Goal: Information Seeking & Learning: Compare options

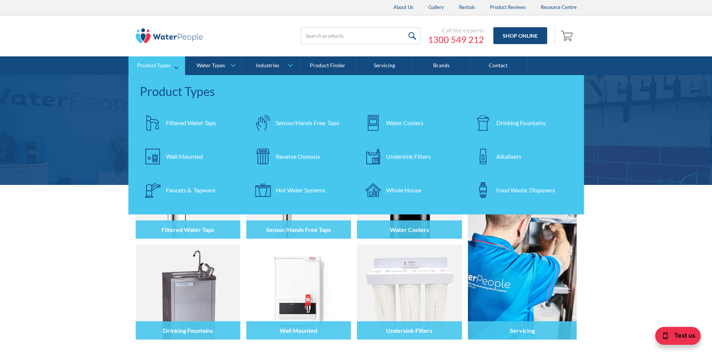
click at [188, 123] on div "Filtered Water Taps" at bounding box center [191, 123] width 50 height 9
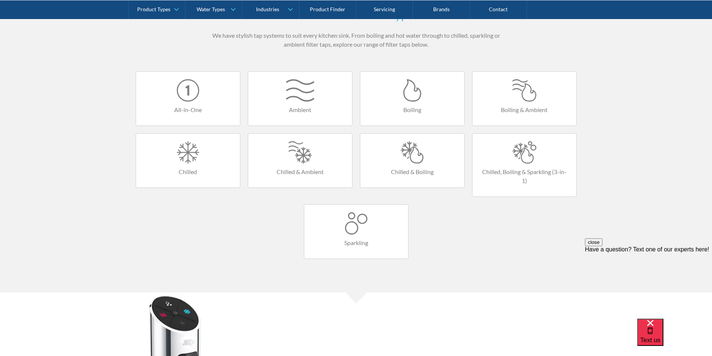
click at [184, 98] on div at bounding box center [188, 90] width 89 height 22
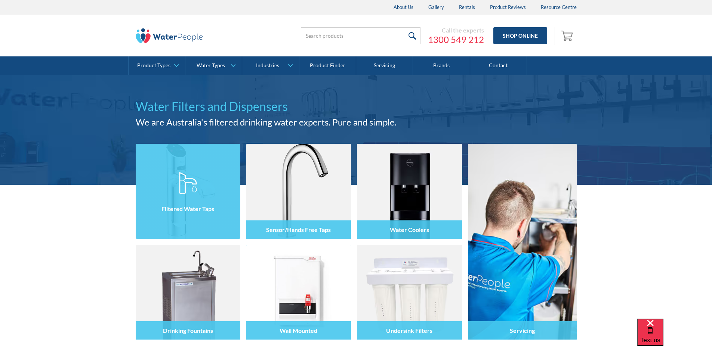
click at [200, 189] on div at bounding box center [188, 198] width 105 height 45
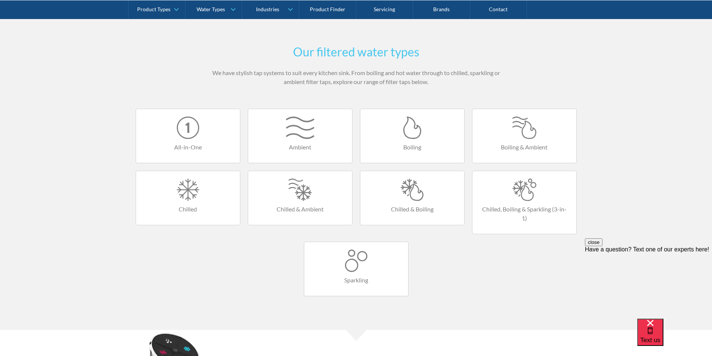
click at [185, 142] on link "All-in-One" at bounding box center [188, 136] width 105 height 55
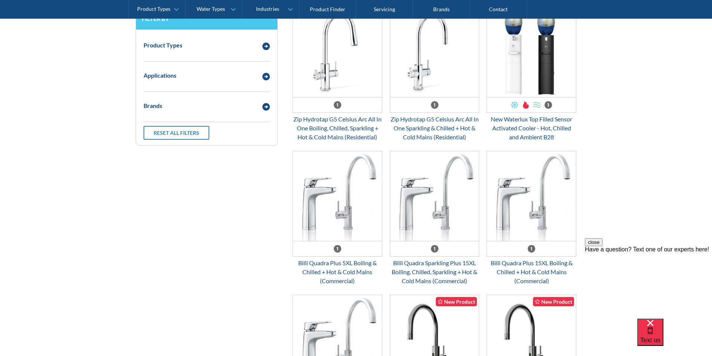
scroll to position [224, 0]
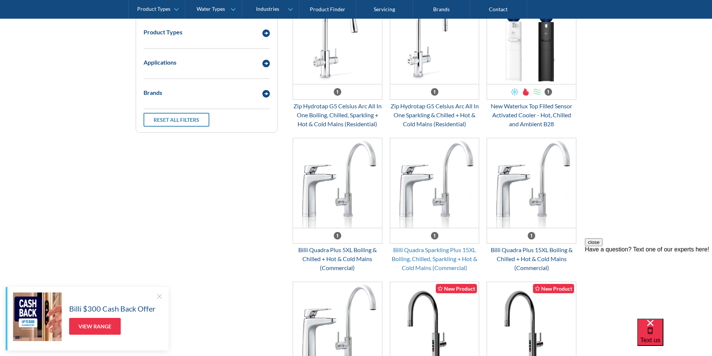
click at [433, 246] on div "Billi Quadra Sparkling Plus 15XL Boiling, Chilled, Sparkling + Hot & Cold Mains…" at bounding box center [435, 259] width 90 height 27
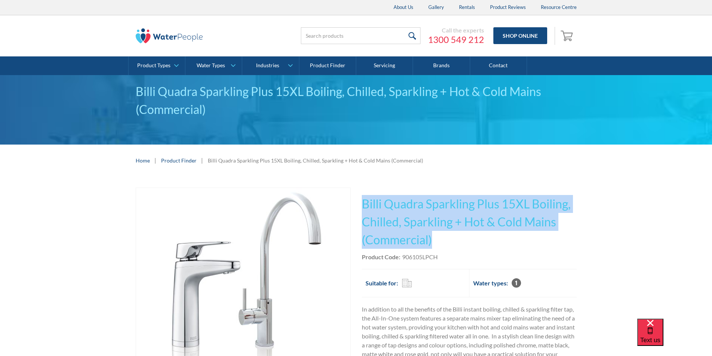
drag, startPoint x: 438, startPoint y: 239, endPoint x: 374, endPoint y: 207, distance: 71.4
click at [364, 204] on h1 "Billi Quadra Sparkling Plus 15XL Boiling, Chilled, Sparkling + Hot & Cold Mains…" at bounding box center [469, 222] width 215 height 54
copy h1 "Billi Quadra Sparkling Plus 15XL Boiling, Chilled, Sparkling + Hot & Cold Mains…"
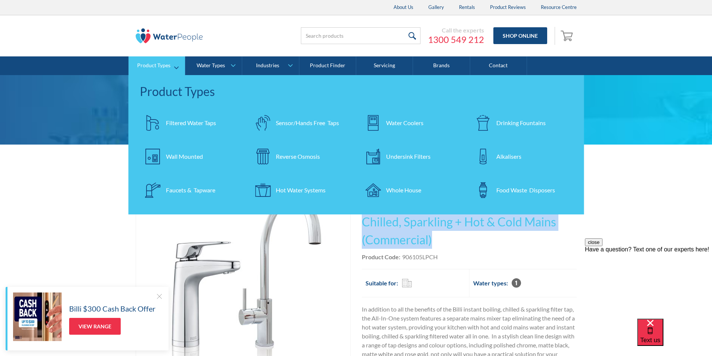
click at [179, 122] on div "Filtered Water Taps" at bounding box center [191, 123] width 50 height 9
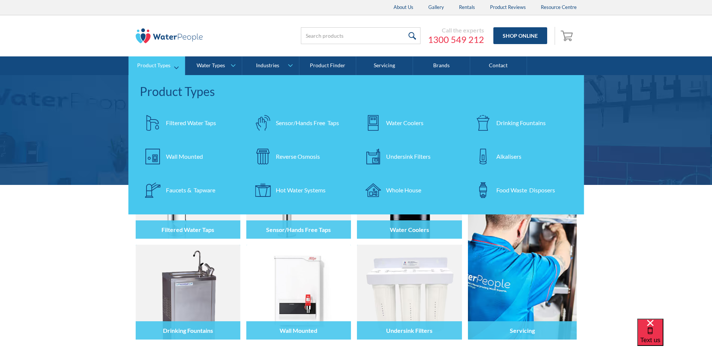
click at [190, 123] on div "Filtered Water Taps" at bounding box center [191, 123] width 50 height 9
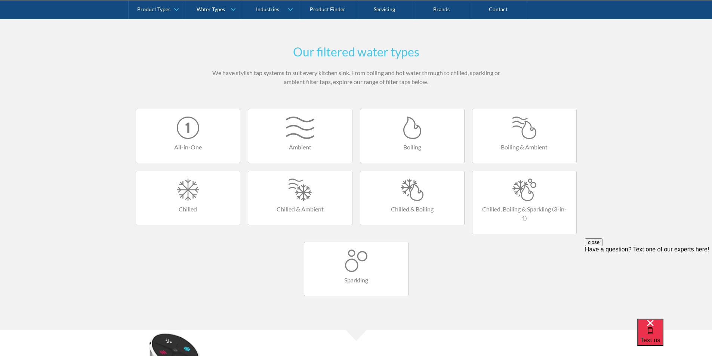
click at [191, 141] on link "All-in-One" at bounding box center [188, 136] width 105 height 55
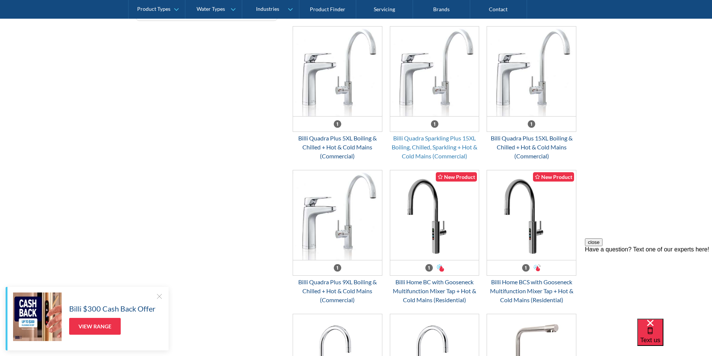
scroll to position [337, 0]
click at [344, 266] on div "Email Form 3" at bounding box center [337, 267] width 89 height 15
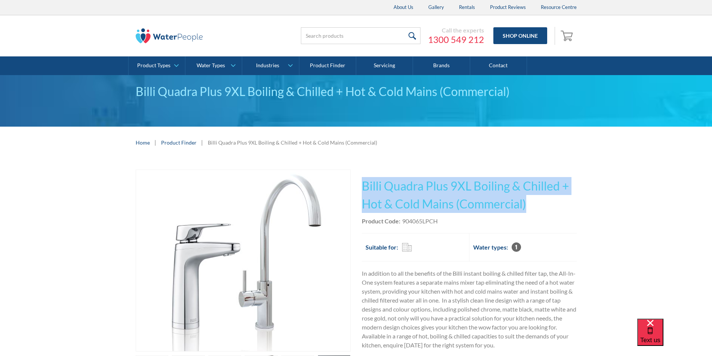
drag, startPoint x: 536, startPoint y: 202, endPoint x: 369, endPoint y: 184, distance: 168.1
click at [364, 182] on h1 "Billi Quadra Plus 9XL Boiling & Chilled + Hot & Cold Mains (Commercial)" at bounding box center [469, 195] width 215 height 36
copy h1 "Billi Quadra Plus 9XL Boiling & Chilled + Hot & Cold Mains (Commercial)"
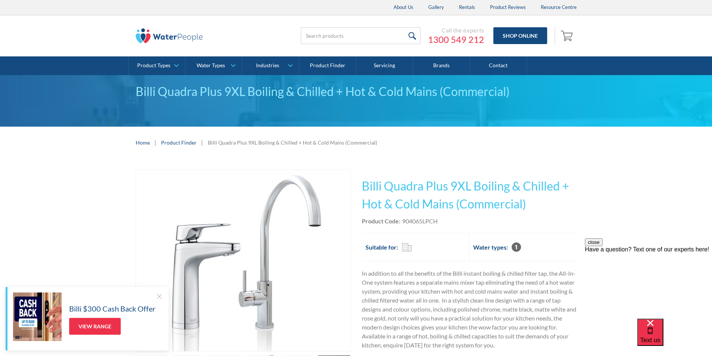
click at [444, 222] on div "Product Code: 904065LPCH" at bounding box center [469, 221] width 215 height 9
drag, startPoint x: 443, startPoint y: 221, endPoint x: 405, endPoint y: 222, distance: 37.8
click at [404, 222] on div "Product Code: 904065LPCH" at bounding box center [469, 221] width 215 height 9
copy div "904065LPCH"
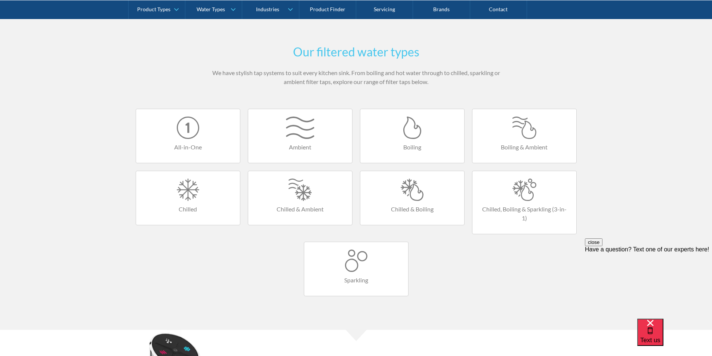
click at [184, 140] on link "All-in-One" at bounding box center [188, 136] width 105 height 55
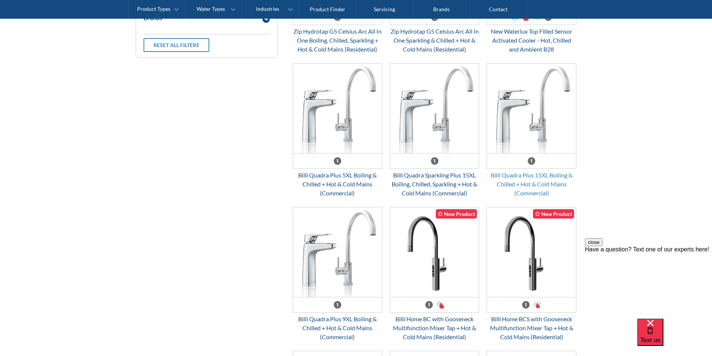
click at [510, 175] on div "Billi Quadra Plus 15XL Boiling & Chilled + Hot & Cold Mains (Commercial)" at bounding box center [532, 184] width 90 height 27
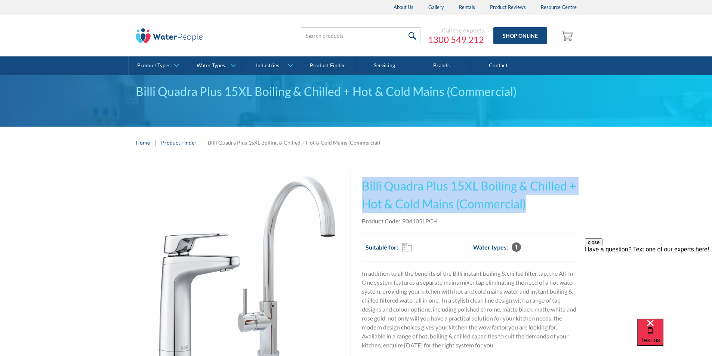
drag, startPoint x: 528, startPoint y: 203, endPoint x: 361, endPoint y: 181, distance: 168.2
click at [361, 181] on div "Play video Fits Most Brands Best Seller No items found. This tap design is incl…" at bounding box center [356, 311] width 441 height 282
copy h1 "Billi Quadra Plus 15XL Boiling & Chilled + Hot & Cold Mains (Commercial)"
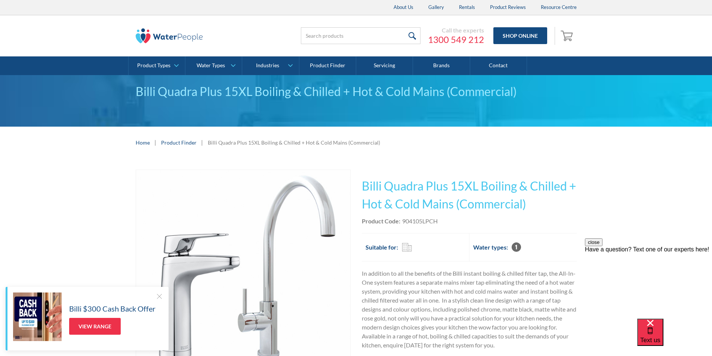
click at [447, 223] on div "Product Code: 904105LPCH" at bounding box center [469, 221] width 215 height 9
drag, startPoint x: 445, startPoint y: 221, endPoint x: 402, endPoint y: 221, distance: 43.0
click at [402, 221] on div "Product Code: 904105LPCH" at bounding box center [469, 221] width 215 height 9
copy div "904105LPCH"
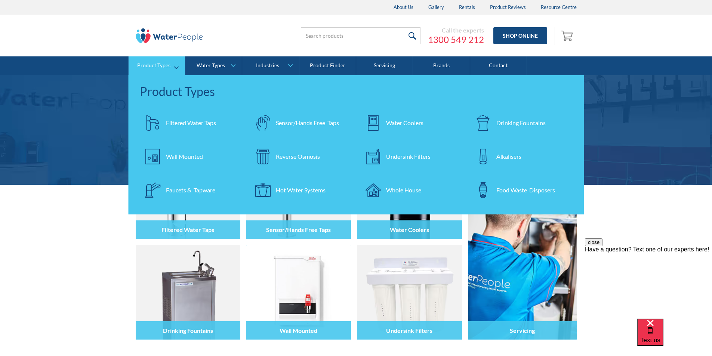
click at [187, 123] on div "Filtered Water Taps" at bounding box center [191, 123] width 50 height 9
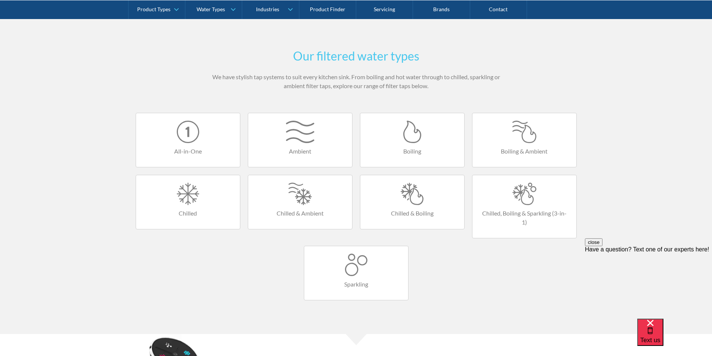
scroll to position [449, 0]
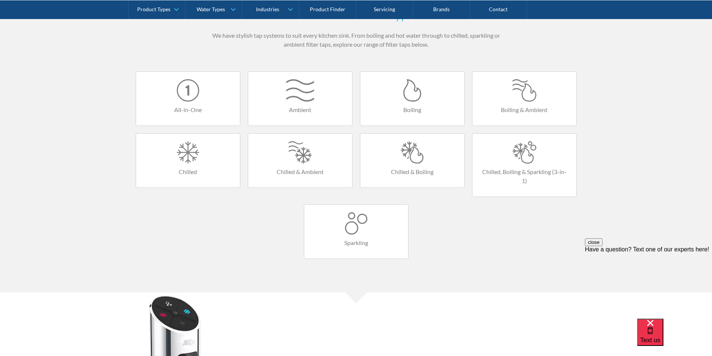
click at [199, 104] on link "All-in-One" at bounding box center [188, 98] width 105 height 55
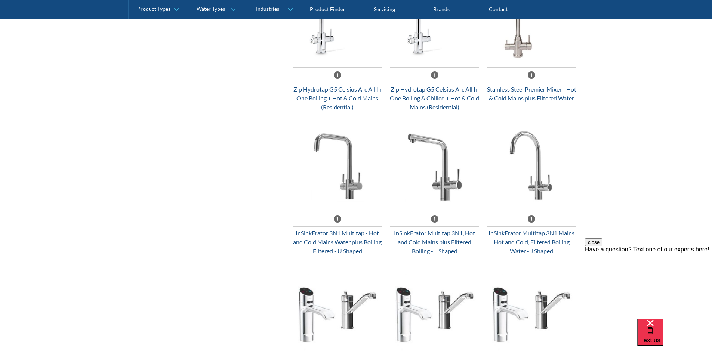
scroll to position [823, 0]
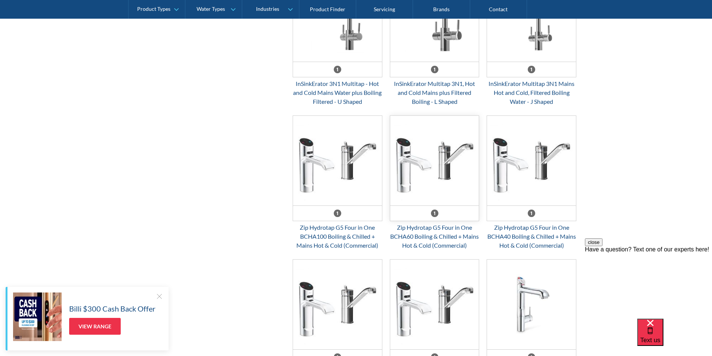
click at [444, 191] on img "Email Form 3" at bounding box center [434, 161] width 89 height 90
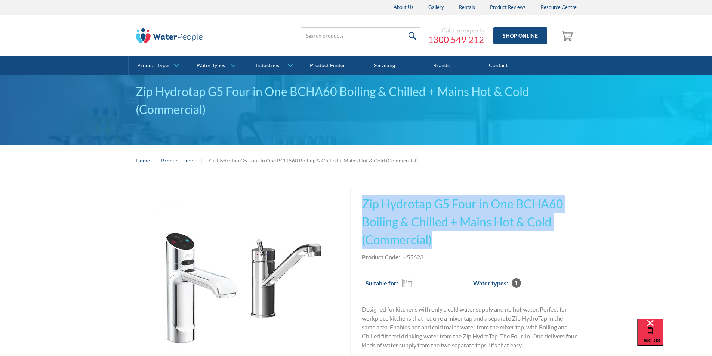
drag, startPoint x: 434, startPoint y: 240, endPoint x: 365, endPoint y: 202, distance: 79.7
click at [365, 201] on h1 "Zip Hydrotap G5 Four in One BCHA60 Boiling & Chilled + Mains Hot & Cold (Commer…" at bounding box center [469, 222] width 215 height 54
copy h1 "Zip Hydrotap G5 Four in One BCHA60 Boiling & Chilled + Mains Hot & Cold (Commer…"
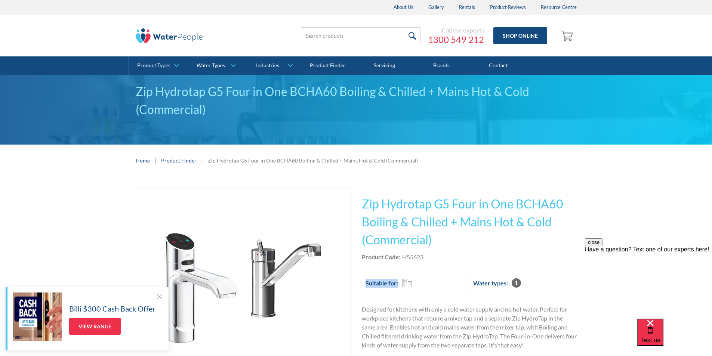
click at [440, 261] on div "This tap design is included in our standard range tap options when you purchase…" at bounding box center [469, 300] width 215 height 224
click at [429, 255] on div "Product Code: H55623" at bounding box center [469, 257] width 215 height 9
drag, startPoint x: 429, startPoint y: 255, endPoint x: 402, endPoint y: 260, distance: 27.4
click at [402, 260] on div "Product Code: H55623" at bounding box center [469, 257] width 215 height 9
copy div "H55623"
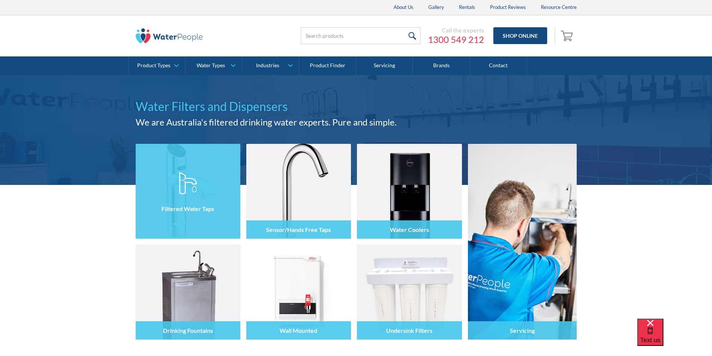
click at [186, 180] on img at bounding box center [188, 183] width 18 height 22
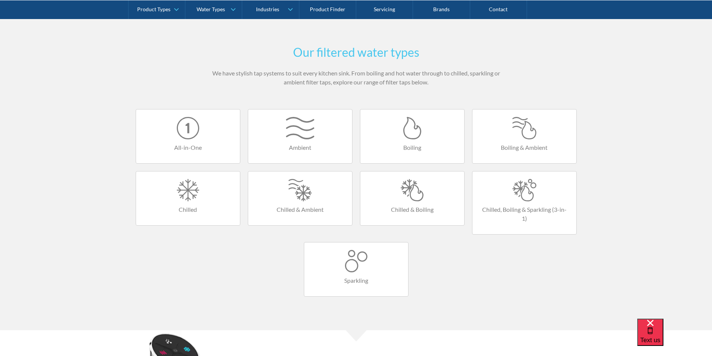
scroll to position [411, 0]
click at [208, 136] on div at bounding box center [188, 128] width 89 height 22
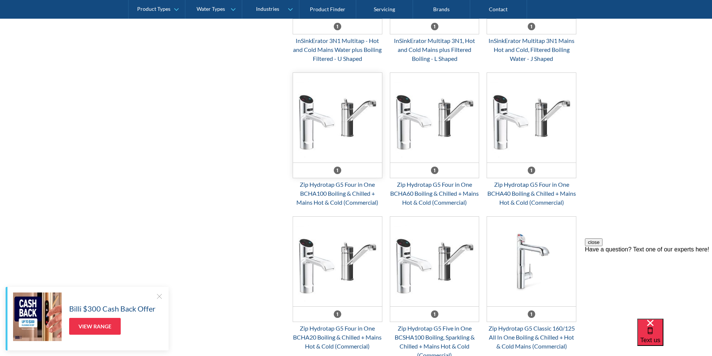
scroll to position [860, 0]
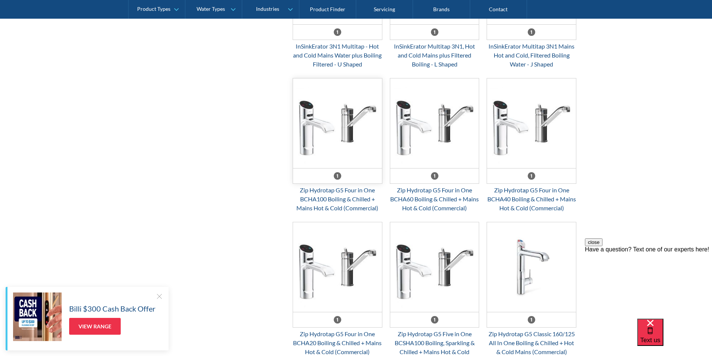
click at [339, 151] on img "Email Form 3" at bounding box center [337, 124] width 89 height 90
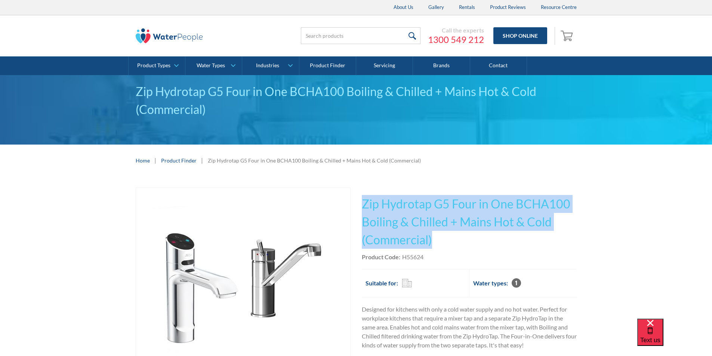
drag, startPoint x: 438, startPoint y: 237, endPoint x: 364, endPoint y: 206, distance: 80.0
click at [364, 206] on h1 "Zip Hydrotap G5 Four in One BCHA100 Boiling & Chilled + Mains Hot & Cold (Comme…" at bounding box center [469, 222] width 215 height 54
copy h1 "Zip Hydrotap G5 Four in One BCHA100 Boiling & Chilled + Mains Hot & Cold (Comme…"
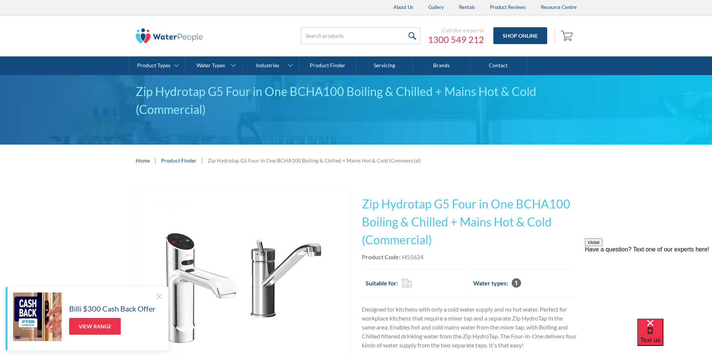
click at [427, 260] on div "Product Code: H55624" at bounding box center [469, 257] width 215 height 9
drag, startPoint x: 427, startPoint y: 255, endPoint x: 405, endPoint y: 258, distance: 23.1
click at [402, 258] on div "Product Code: H55624" at bounding box center [469, 257] width 215 height 9
copy div "H55624"
